Goal: Register for event/course

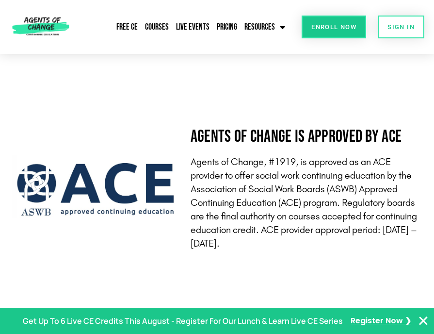
scroll to position [2026, 0]
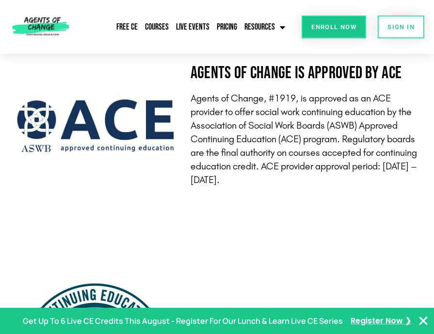
click at [336, 34] on link "Enroll Now" at bounding box center [334, 27] width 64 height 23
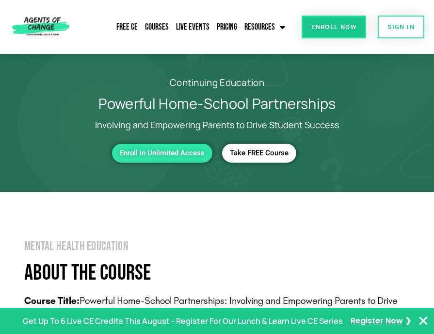
click at [273, 157] on span "Take FREE Course" at bounding box center [259, 153] width 59 height 8
